Goal: Transaction & Acquisition: Book appointment/travel/reservation

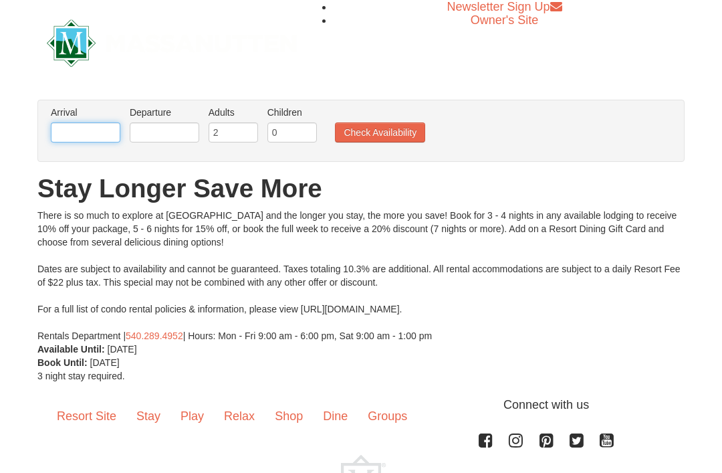
click at [67, 127] on input "text" at bounding box center [86, 132] width 70 height 20
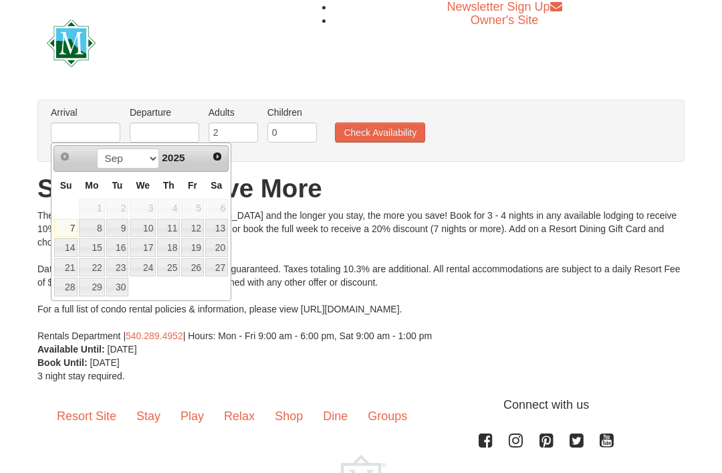
click at [209, 160] on link "Next" at bounding box center [217, 156] width 19 height 19
click at [205, 152] on div "Prev Next Sep Oct Nov [DATE]" at bounding box center [140, 158] width 175 height 27
click at [211, 160] on link "Next" at bounding box center [217, 156] width 20 height 20
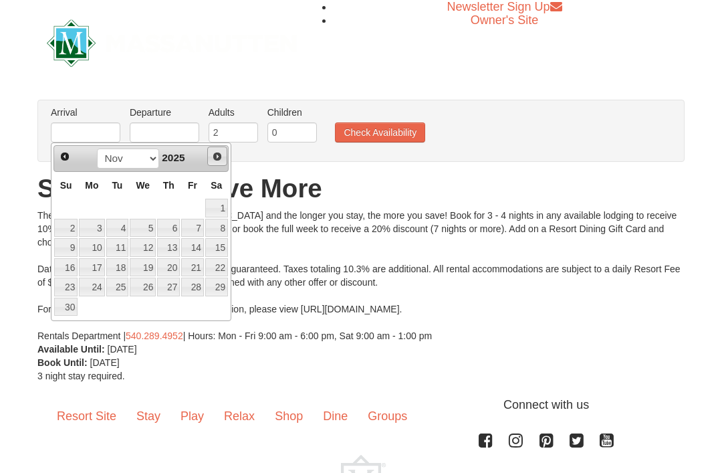
click at [212, 160] on span "Next" at bounding box center [217, 156] width 11 height 11
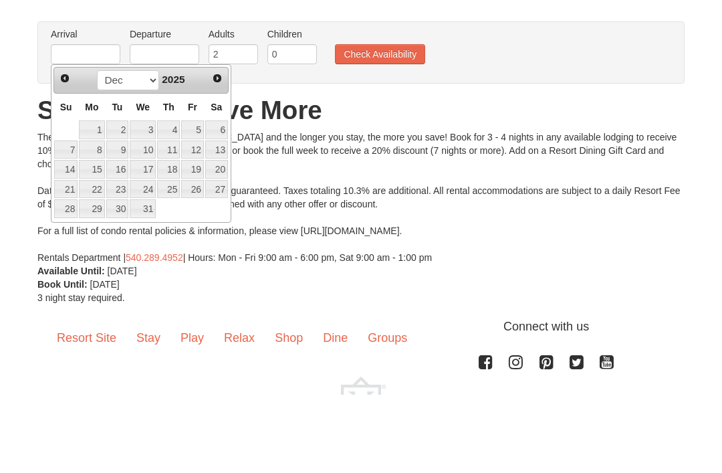
click at [106, 277] on td "30" at bounding box center [118, 287] width 24 height 20
type input "[DATE]"
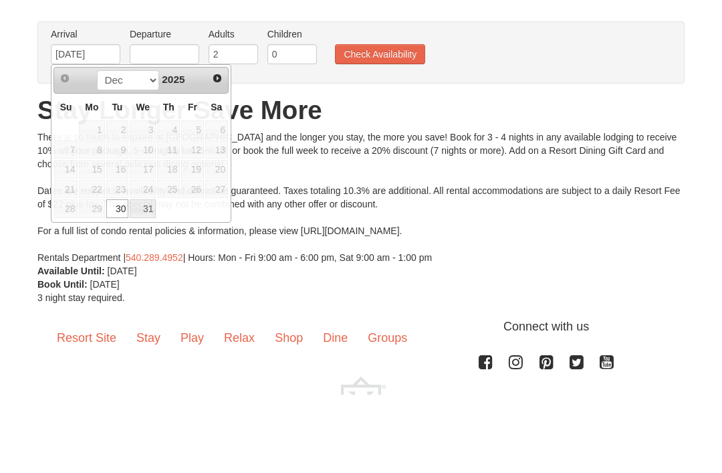
scroll to position [78, 0]
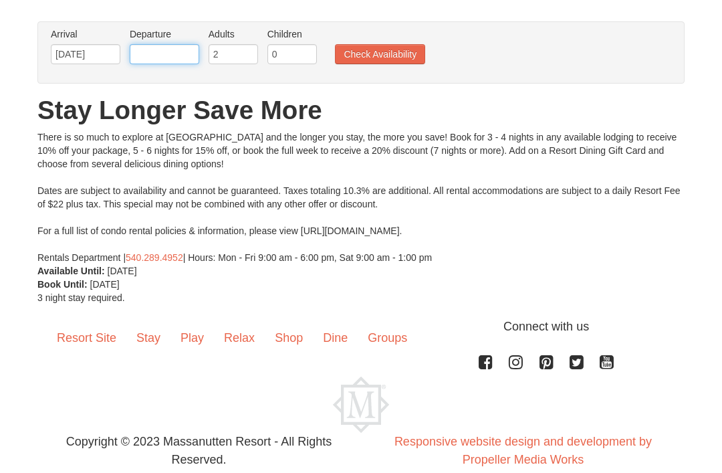
click at [181, 60] on input "text" at bounding box center [165, 54] width 70 height 20
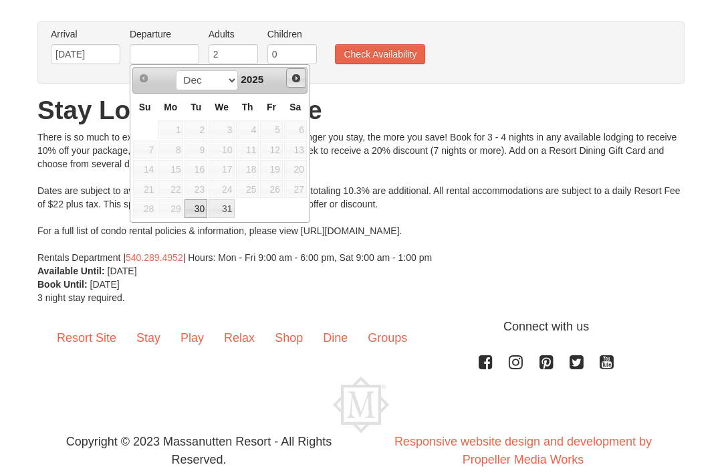
click at [289, 86] on link "Next" at bounding box center [296, 78] width 20 height 20
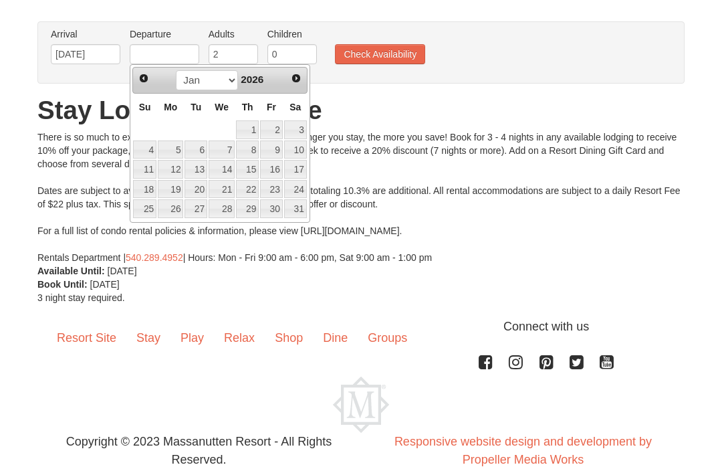
click at [278, 138] on link "2" at bounding box center [271, 129] width 23 height 19
type input "01/02/2026"
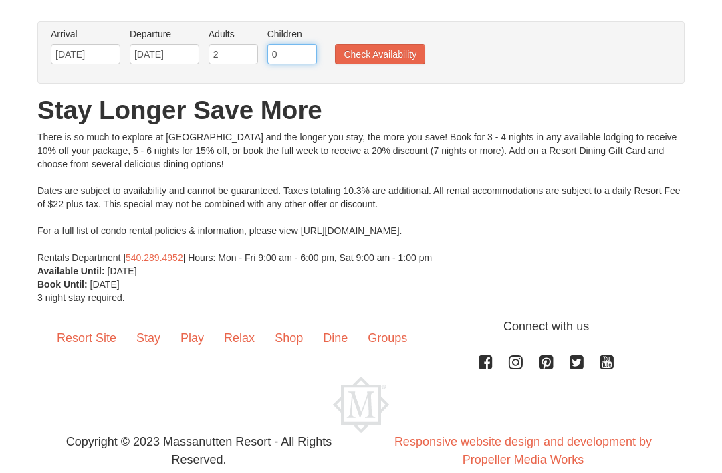
click at [284, 57] on input "0" at bounding box center [291, 54] width 49 height 20
type input "3"
click at [386, 63] on button "Check Availability" at bounding box center [380, 54] width 90 height 20
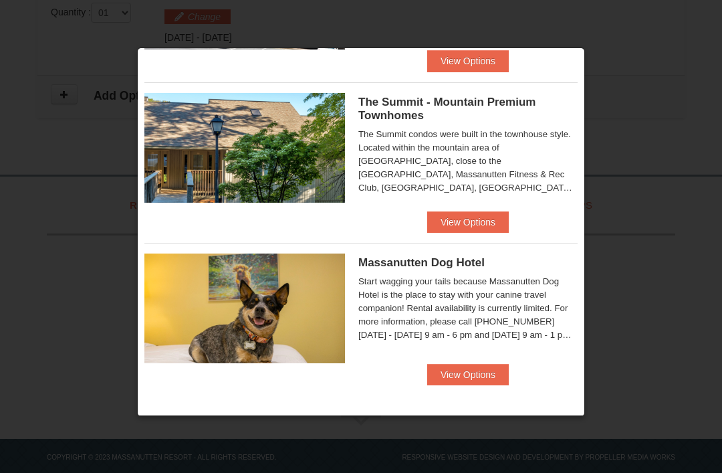
scroll to position [306, 0]
click at [493, 374] on button "View Options" at bounding box center [468, 374] width 82 height 21
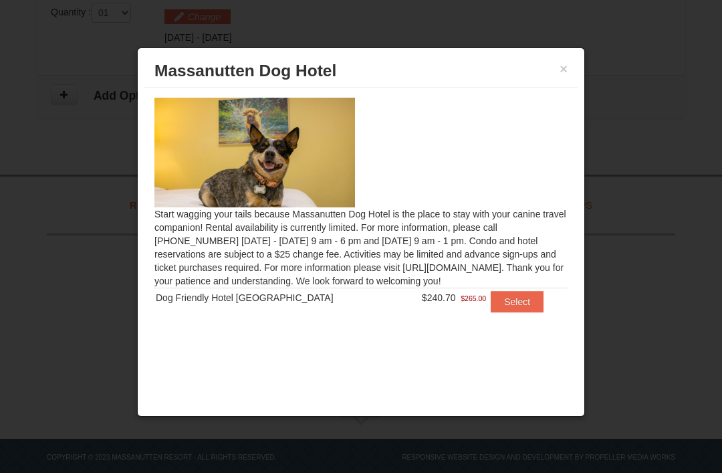
click at [513, 302] on button "Select" at bounding box center [517, 301] width 53 height 21
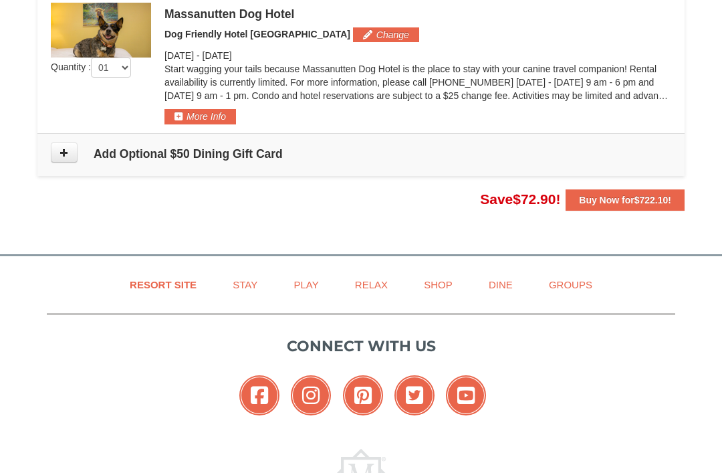
click at [187, 109] on button "More Info" at bounding box center [200, 116] width 72 height 15
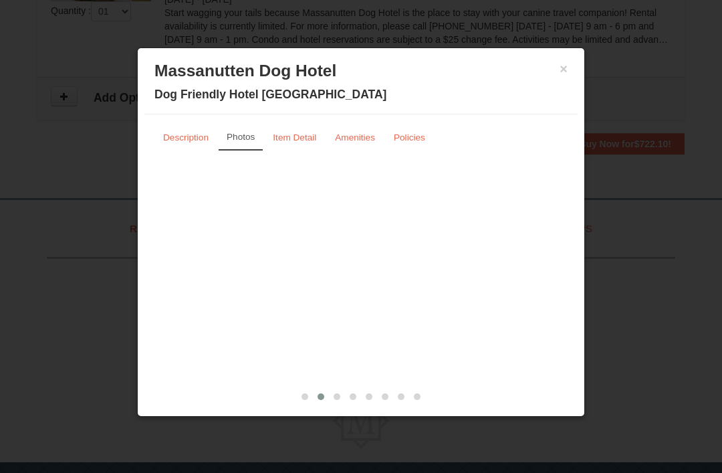
scroll to position [523, 0]
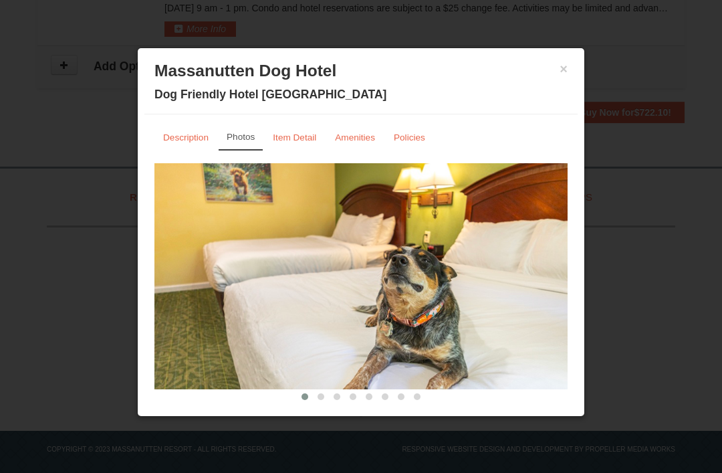
click at [285, 138] on small "Item Detail" at bounding box center [294, 137] width 43 height 10
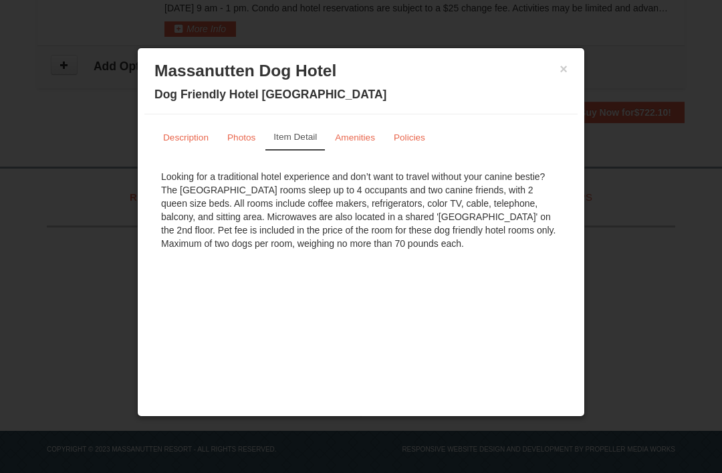
click at [359, 150] on link "Amenities" at bounding box center [354, 137] width 57 height 26
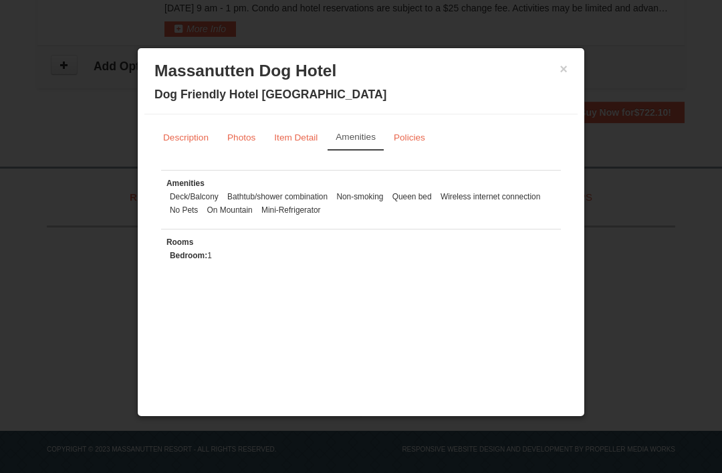
click at [409, 142] on small "Policies" at bounding box center [409, 137] width 31 height 10
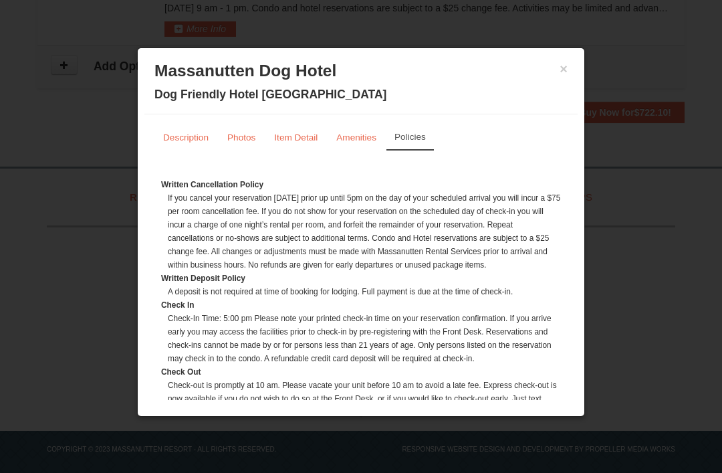
click at [566, 74] on button "×" at bounding box center [564, 68] width 8 height 13
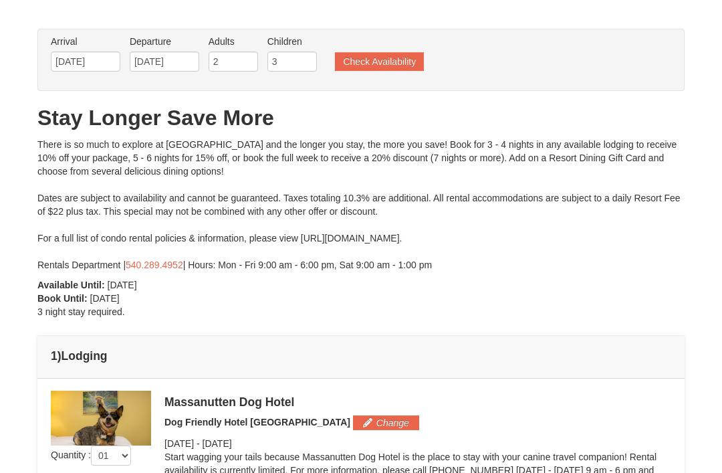
scroll to position [0, 0]
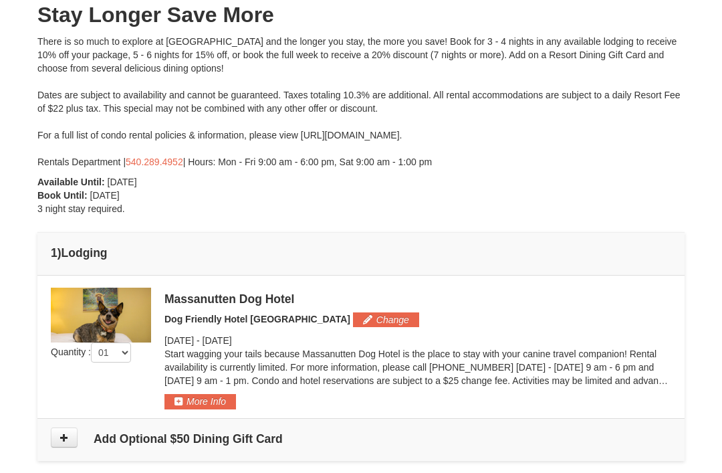
click at [353, 318] on button "Change" at bounding box center [386, 319] width 66 height 15
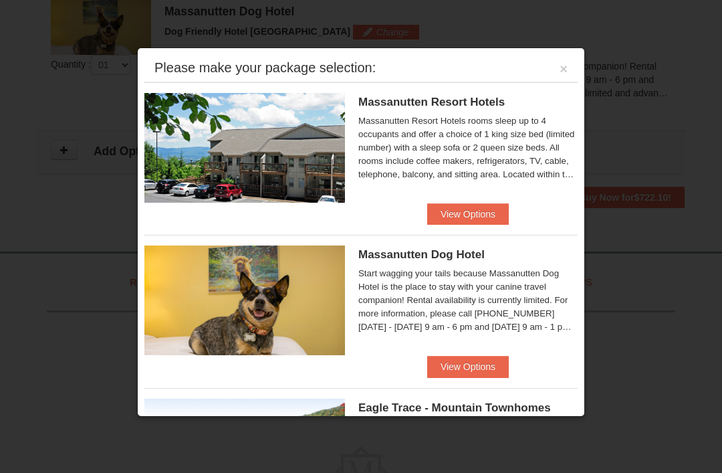
click at [458, 225] on button "View Options" at bounding box center [468, 213] width 82 height 21
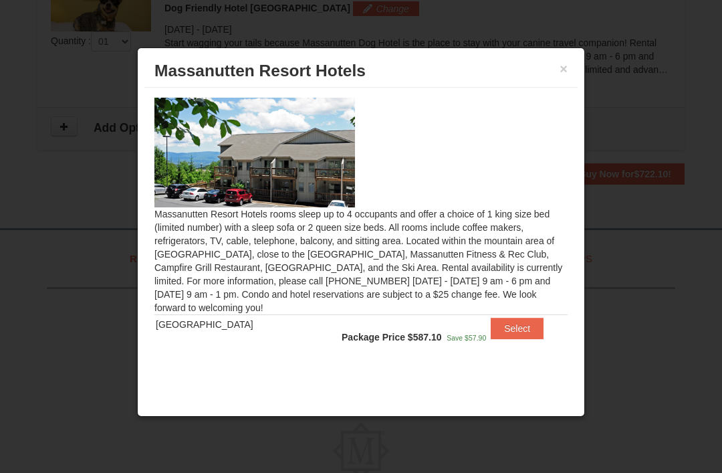
scroll to position [455, 0]
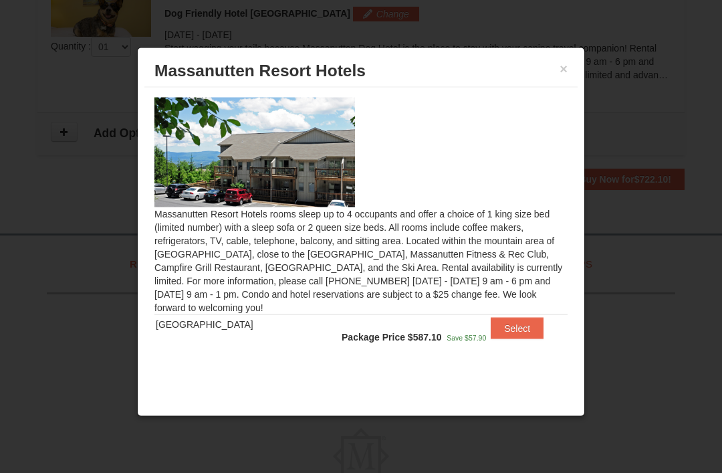
click at [566, 76] on button "×" at bounding box center [564, 68] width 8 height 13
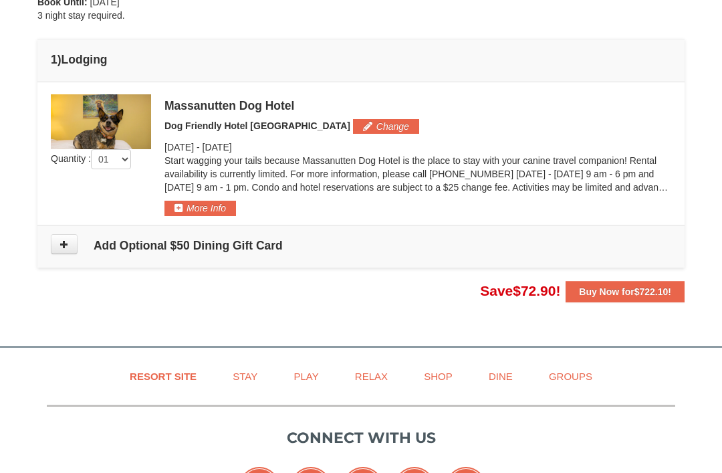
scroll to position [336, 0]
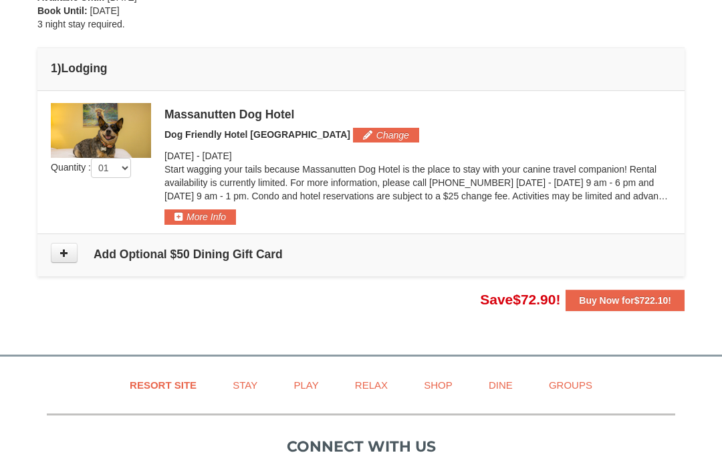
click at [353, 138] on button "Change" at bounding box center [386, 135] width 66 height 15
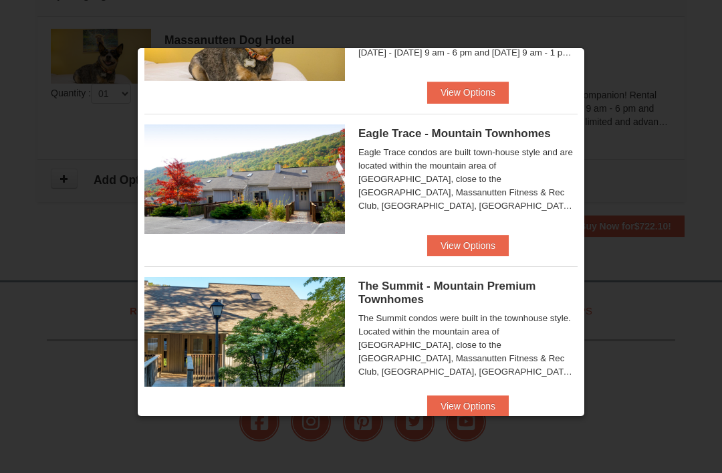
scroll to position [273, 0]
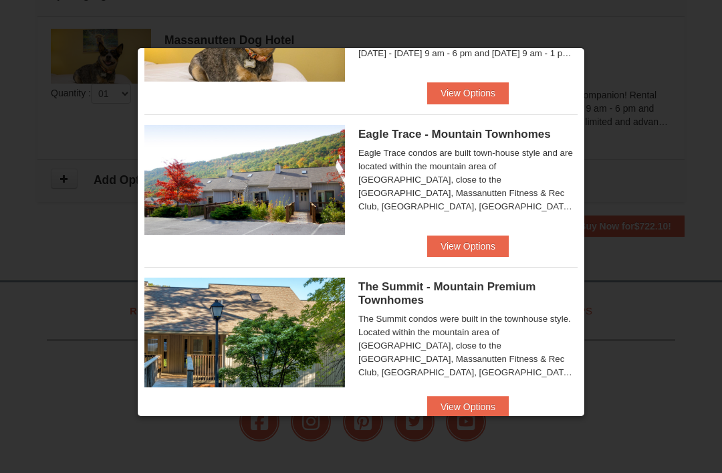
click at [480, 406] on button "View Options" at bounding box center [468, 406] width 82 height 21
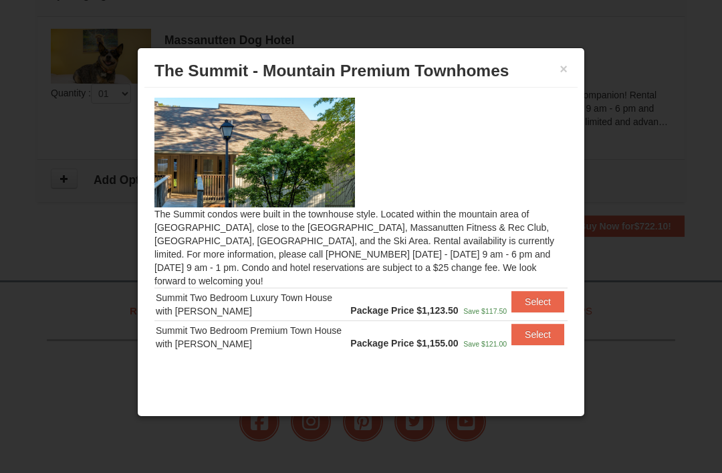
click at [566, 76] on button "×" at bounding box center [564, 68] width 8 height 13
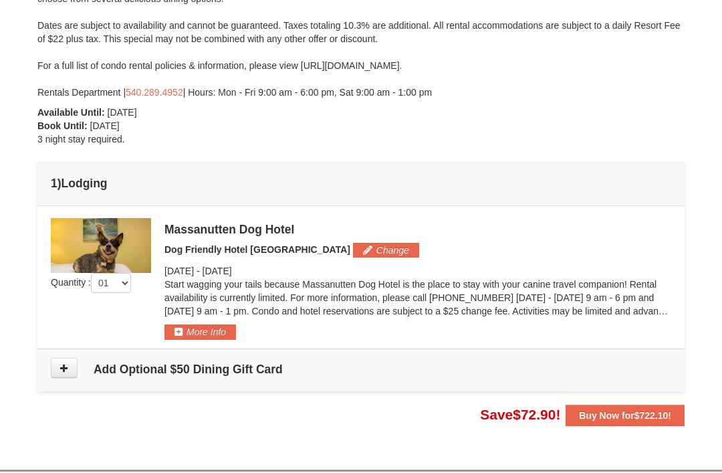
scroll to position [215, 0]
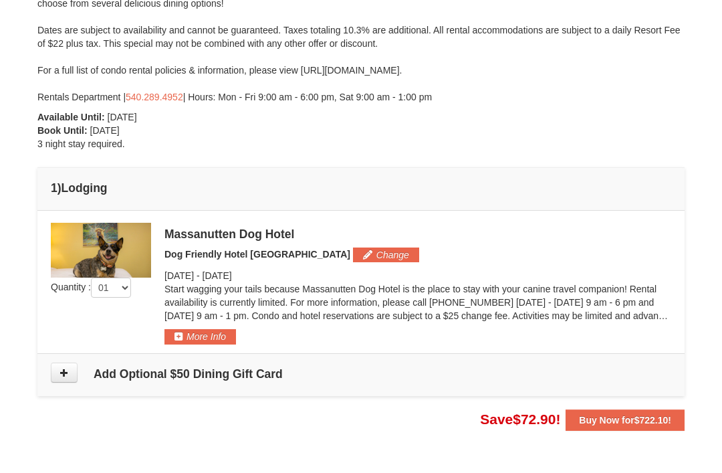
click at [353, 260] on button "Change" at bounding box center [386, 254] width 66 height 15
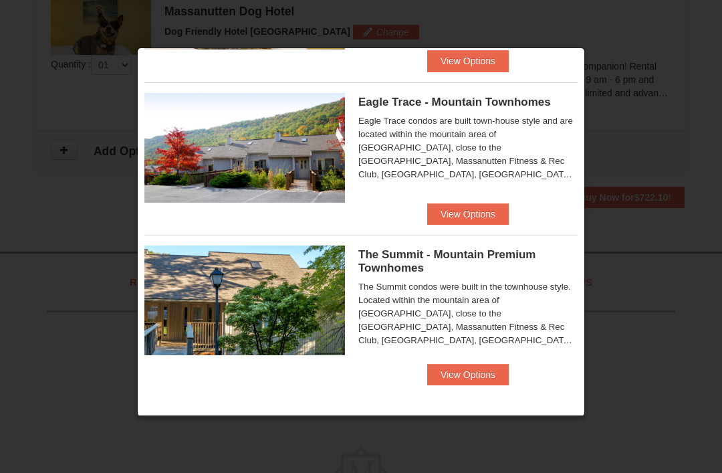
scroll to position [306, 0]
click at [470, 212] on button "View Options" at bounding box center [468, 213] width 82 height 21
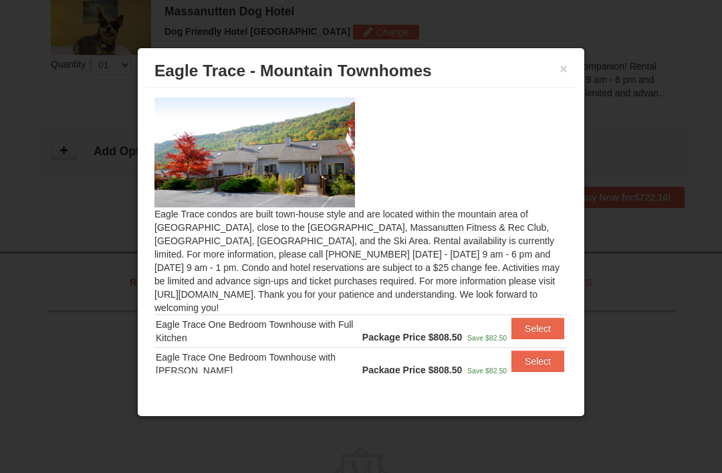
click at [560, 76] on button "×" at bounding box center [564, 68] width 8 height 13
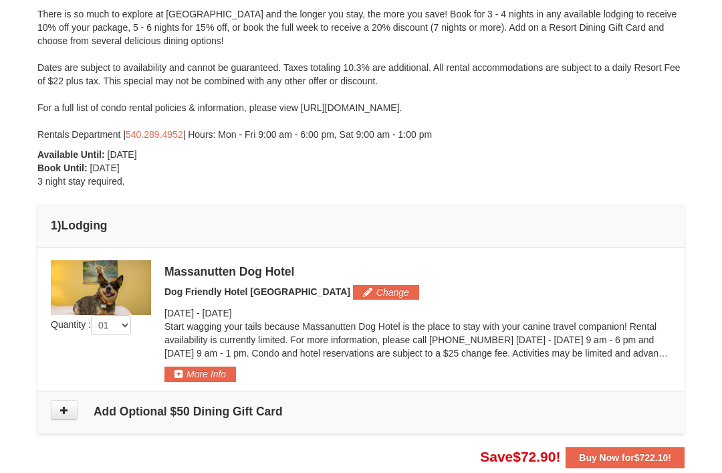
scroll to position [179, 0]
click at [353, 295] on button "Change" at bounding box center [386, 291] width 66 height 15
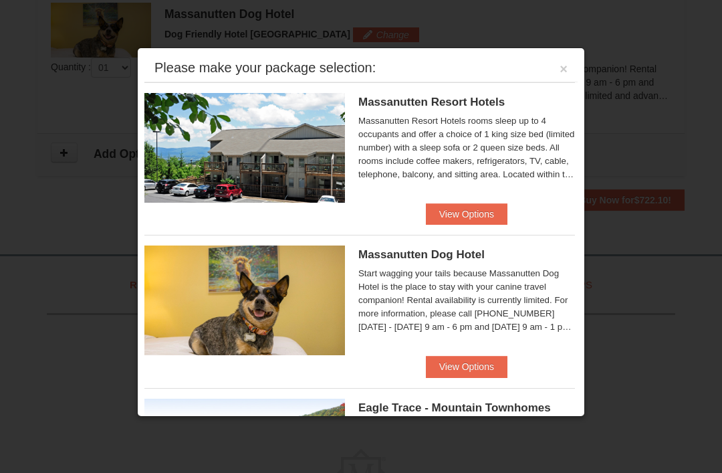
scroll to position [439, 0]
click at [457, 221] on button "View Options" at bounding box center [468, 213] width 82 height 21
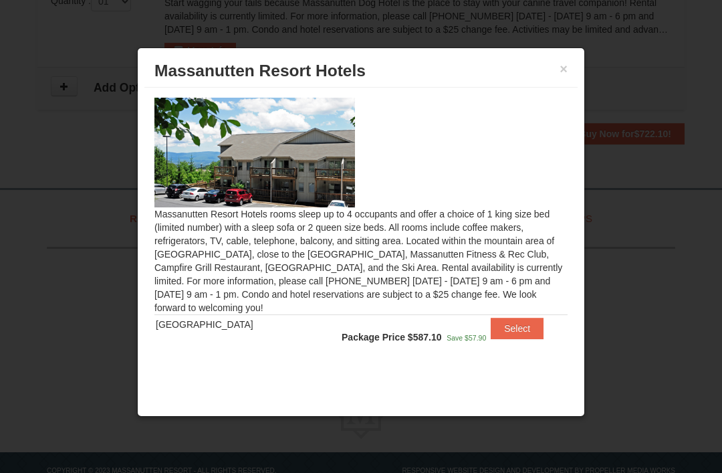
scroll to position [523, 0]
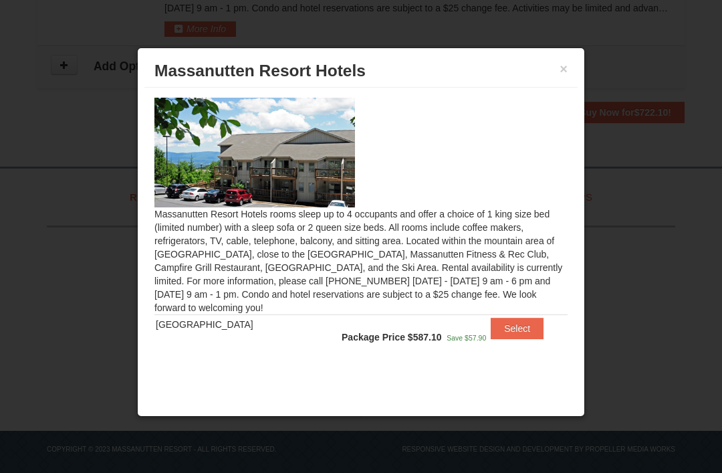
click at [516, 322] on button "Select" at bounding box center [517, 328] width 53 height 21
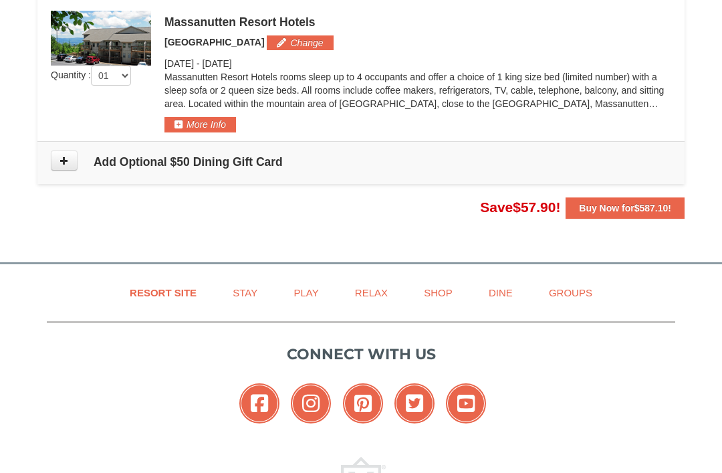
scroll to position [426, 0]
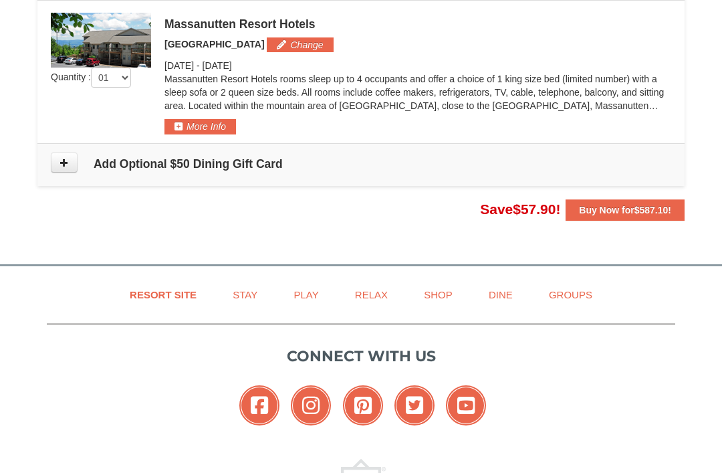
click at [600, 219] on button "Buy Now for $587.10 !" at bounding box center [625, 209] width 119 height 21
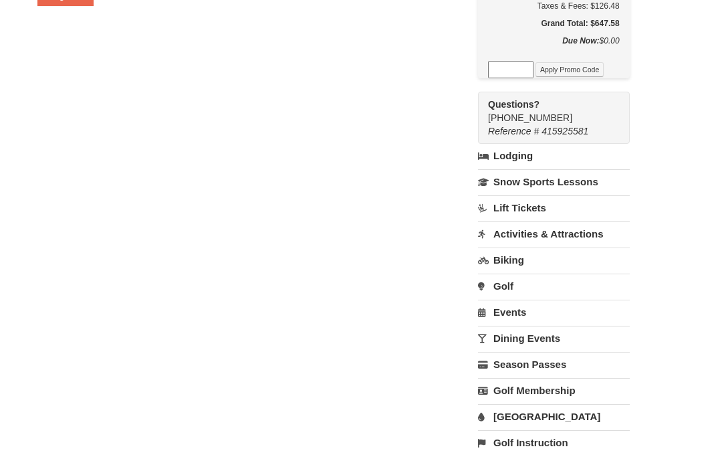
scroll to position [320, 0]
click at [554, 425] on link "[GEOGRAPHIC_DATA]" at bounding box center [554, 416] width 152 height 25
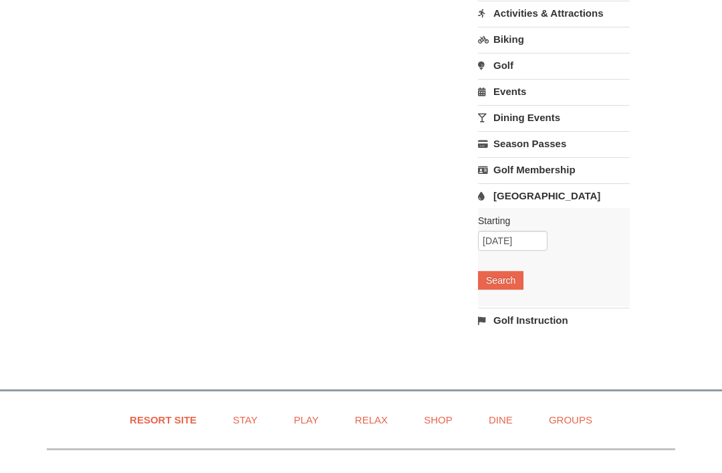
scroll to position [552, 0]
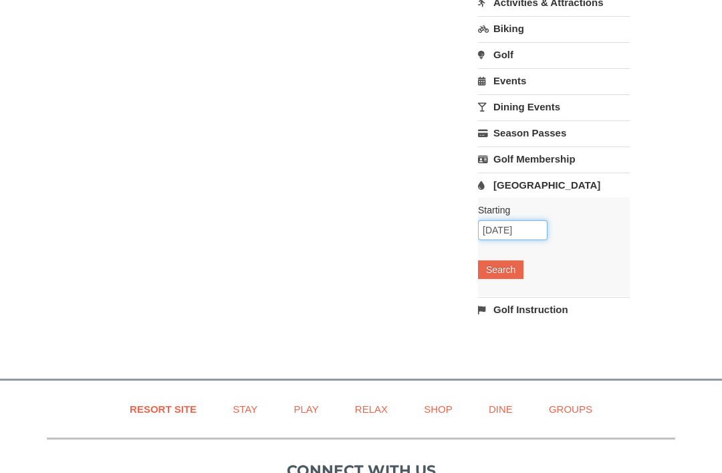
click at [542, 240] on input "[DATE]" at bounding box center [513, 230] width 70 height 20
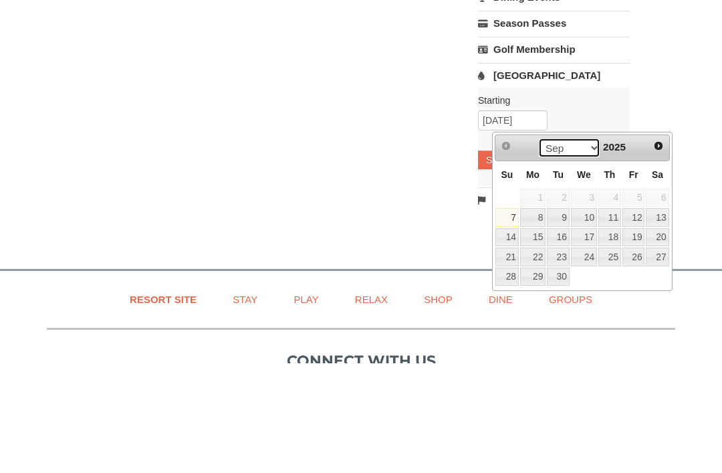
click at [582, 247] on select "Sep Oct Nov Dec" at bounding box center [569, 257] width 62 height 20
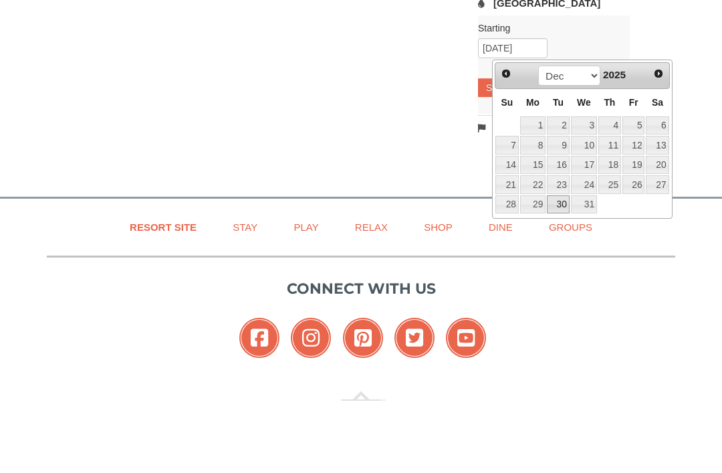
click at [567, 267] on link "30" at bounding box center [558, 276] width 23 height 19
type input "[DATE]"
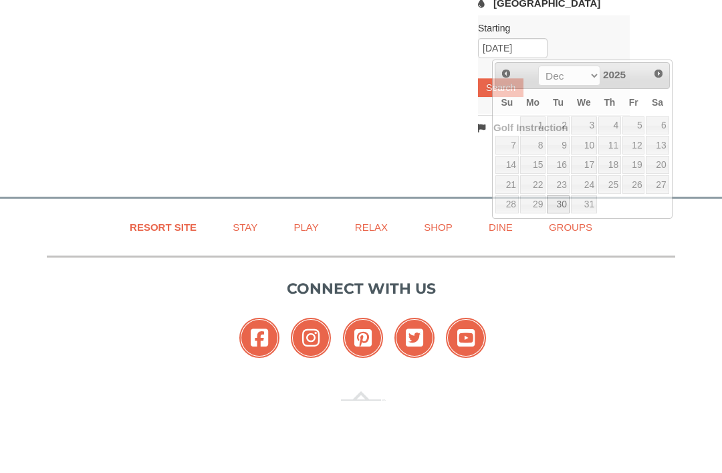
scroll to position [733, 0]
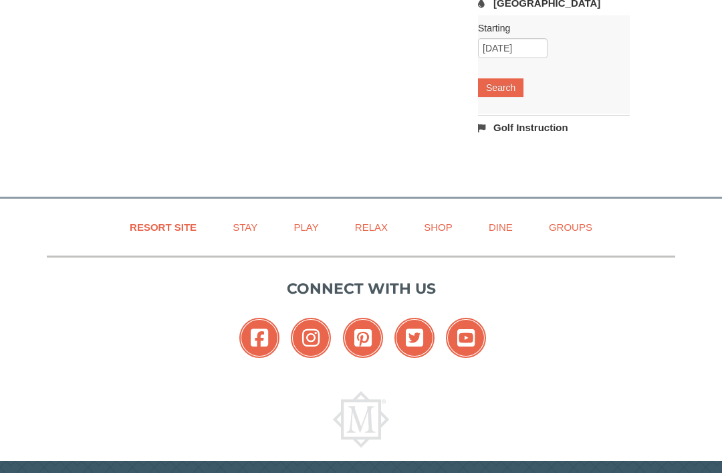
click at [523, 92] on button "Search" at bounding box center [500, 87] width 45 height 19
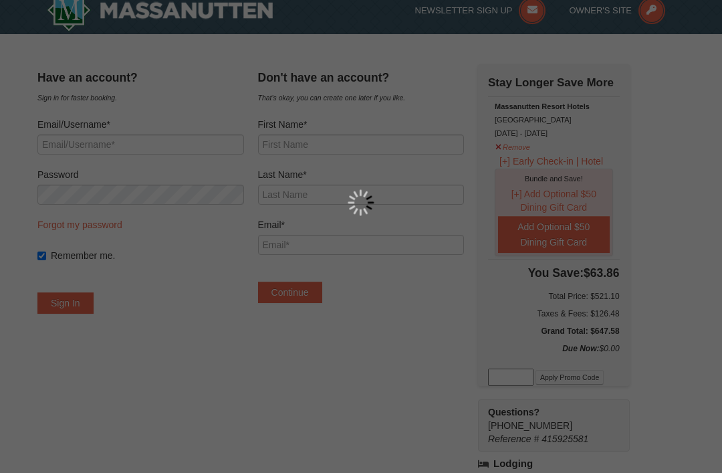
scroll to position [0, 0]
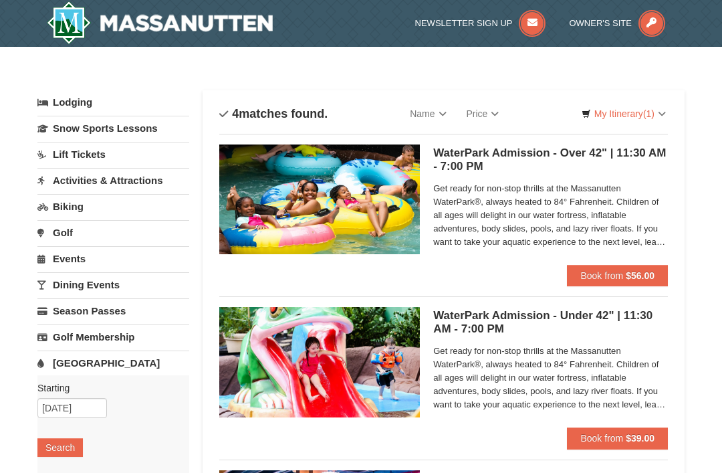
click at [49, 255] on link "Events" at bounding box center [113, 258] width 152 height 25
